Goal: Task Accomplishment & Management: Complete application form

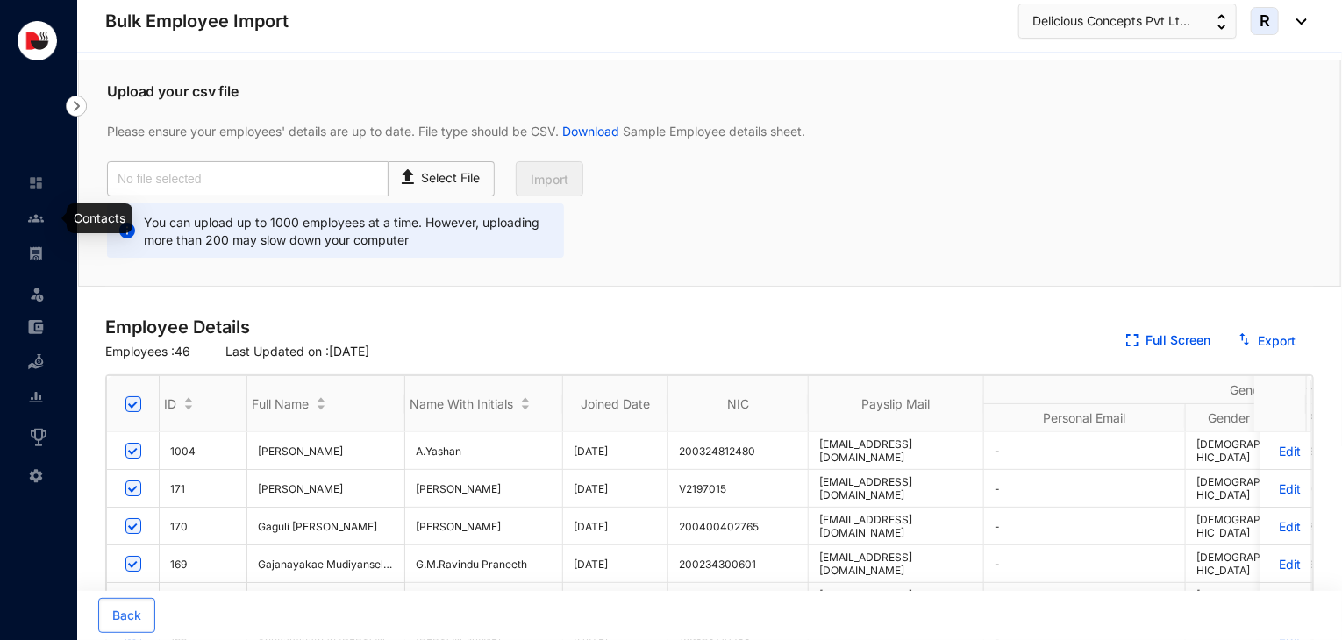
click at [42, 223] on img at bounding box center [36, 219] width 16 height 16
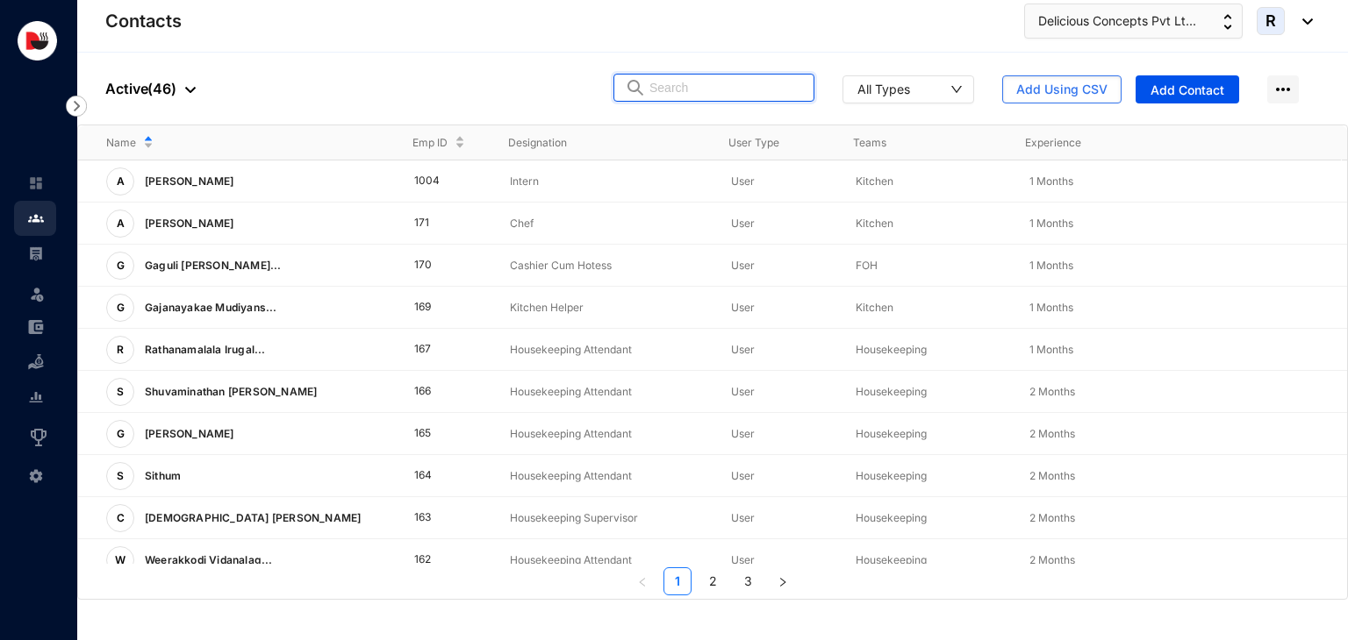
click at [704, 80] on input "text" at bounding box center [726, 88] width 154 height 26
click at [339, 317] on div "Name Emp ID Designation User Type Teams Experience A [PERSON_NAME] 1004 Intern …" at bounding box center [712, 360] width 1269 height 470
click at [869, 304] on p "Kitchen" at bounding box center [927, 308] width 145 height 18
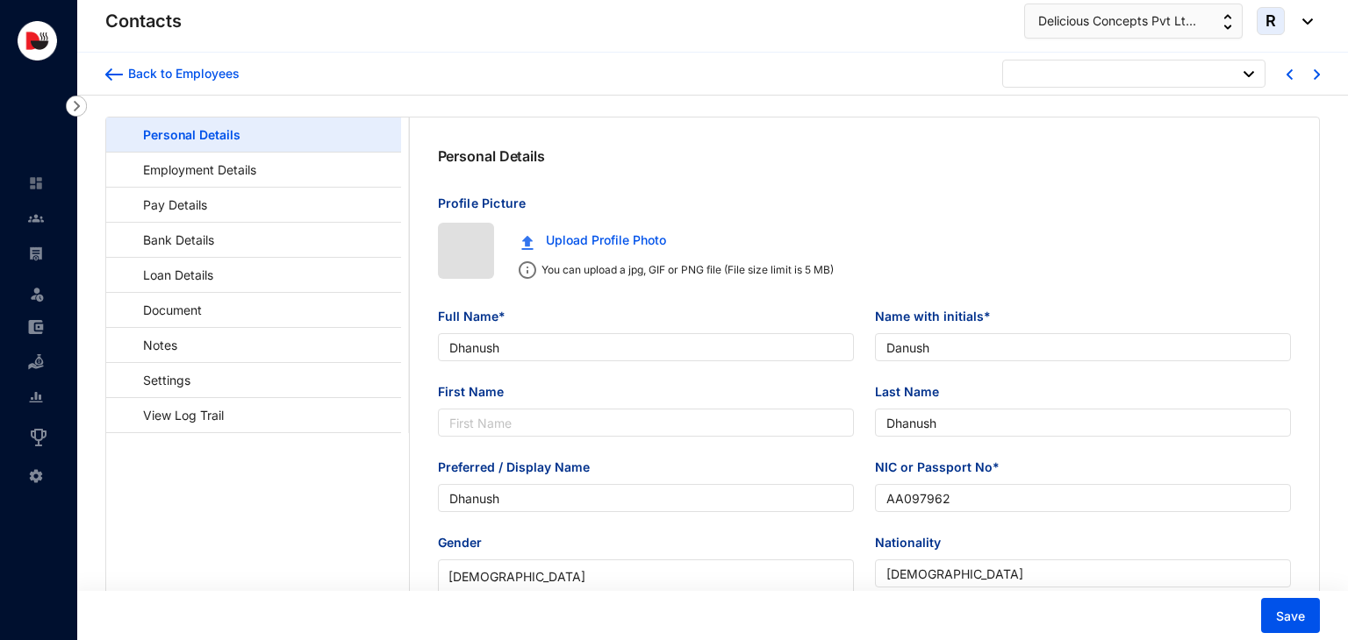
type input "[DATE]"
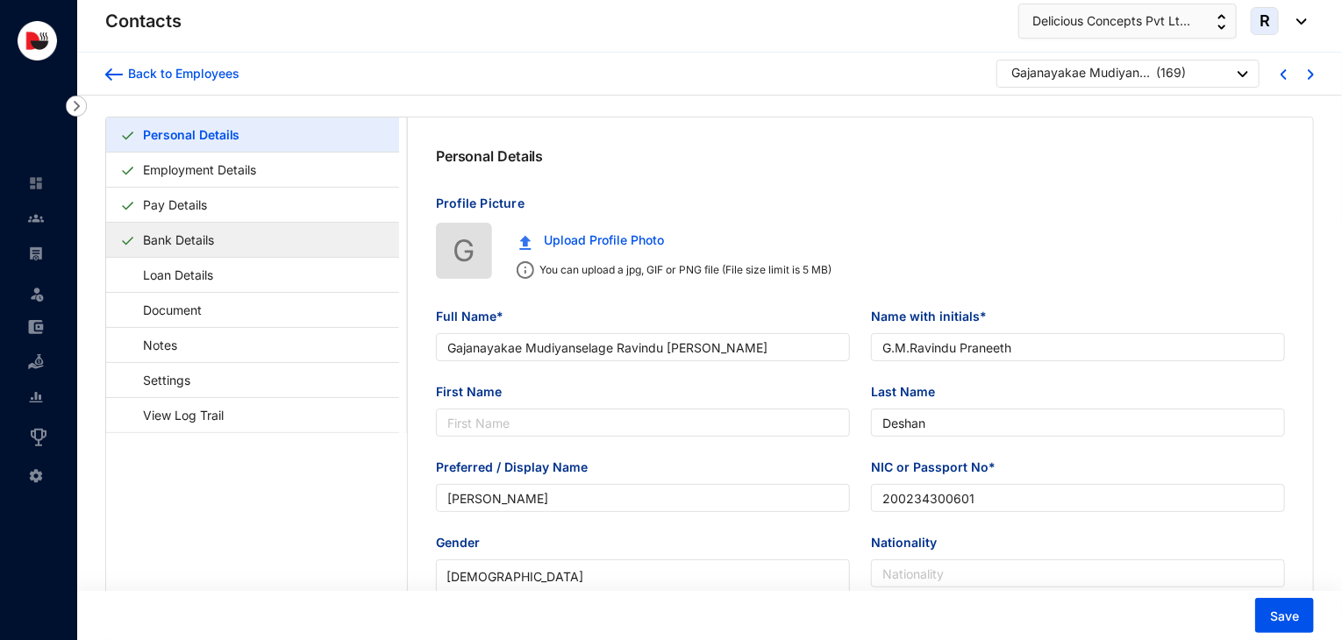
type input "Gajanayakae Mudiyanselage Ravindu [PERSON_NAME]"
type input "G.M.Ravindu Praneeth"
type input "Deshan"
type input "[PERSON_NAME]"
type input "200234300601"
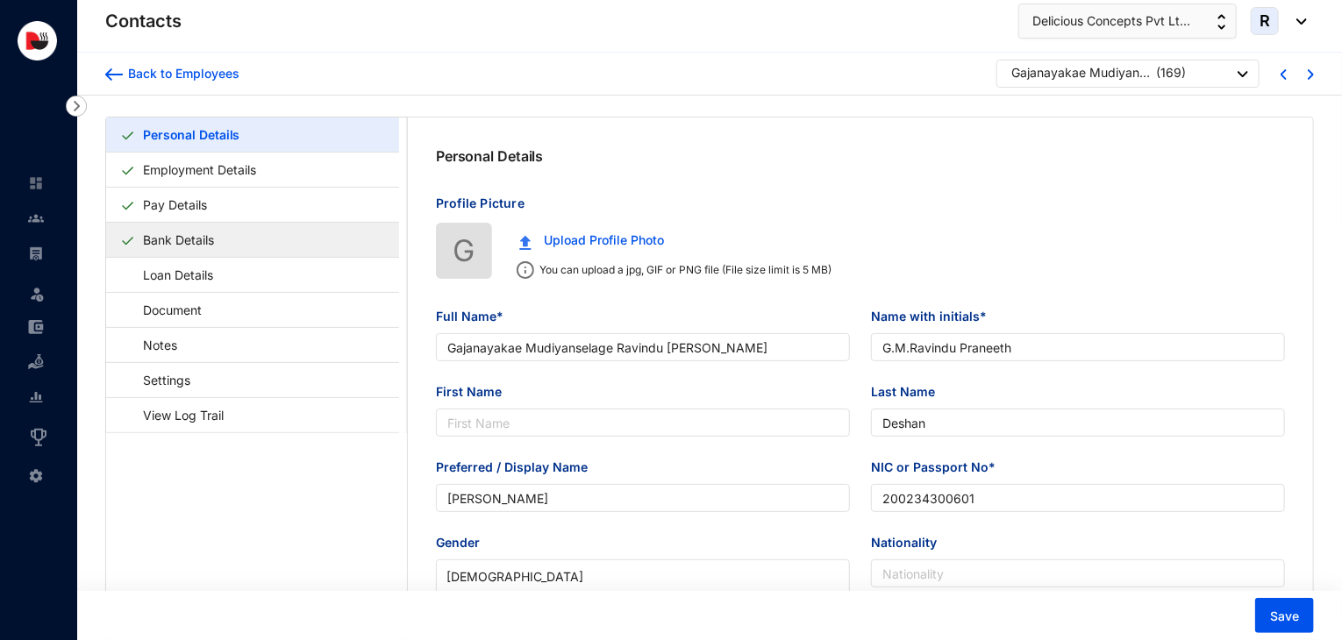
checkbox input "false"
type input "0769632067"
type input "27/9 Medapathana, Badulla."
type input "[DATE]"
click at [218, 233] on link "Bank Details" at bounding box center [178, 240] width 85 height 36
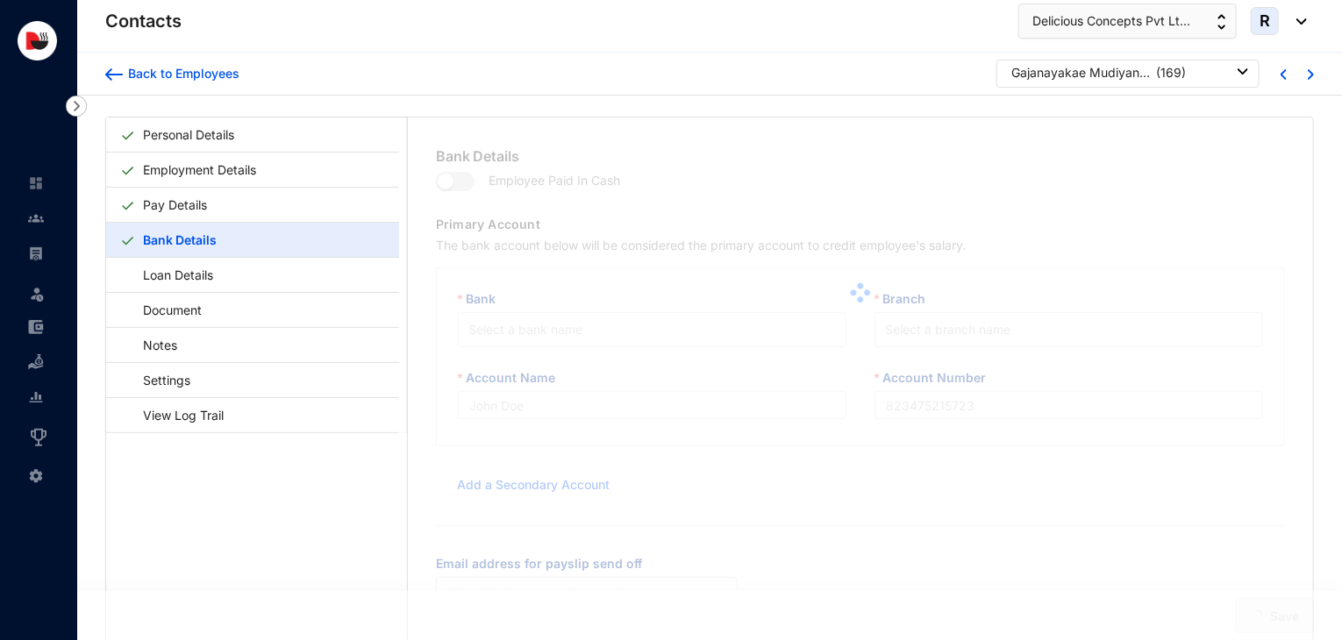
type input "Commercial Bank"
type input "8013244244"
type input "[EMAIL_ADDRESS][DOMAIN_NAME]"
